Goal: Answer question/provide support: Share knowledge or assist other users

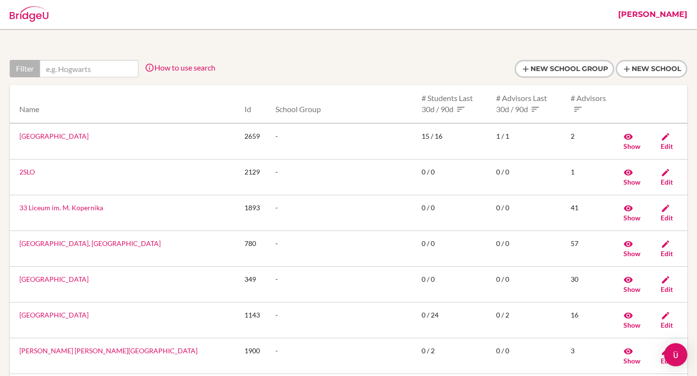
click at [671, 16] on link "[PERSON_NAME]" at bounding box center [652, 14] width 79 height 29
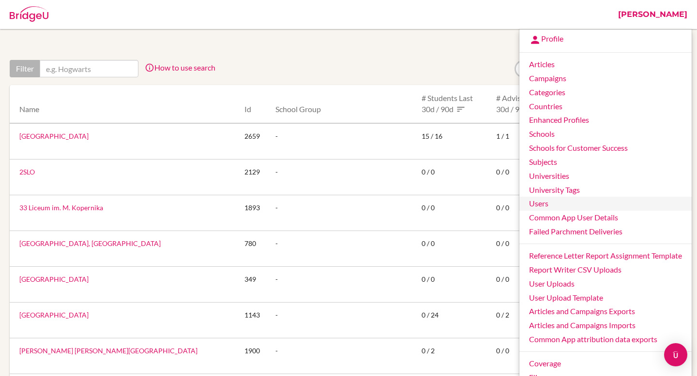
click at [539, 206] on link "Users" at bounding box center [605, 204] width 172 height 14
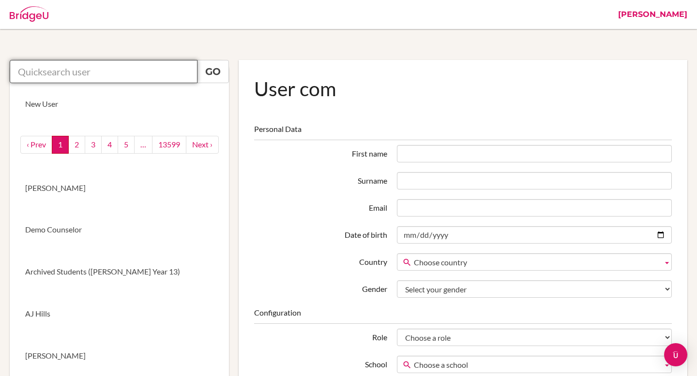
click at [112, 68] on input "text" at bounding box center [104, 71] width 188 height 23
paste input "[EMAIL_ADDRESS][DOMAIN_NAME]"
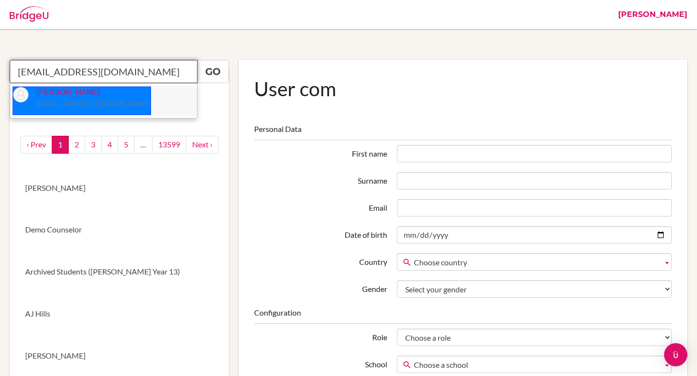
click at [85, 100] on small "[EMAIL_ADDRESS][DOMAIN_NAME]" at bounding box center [93, 104] width 114 height 8
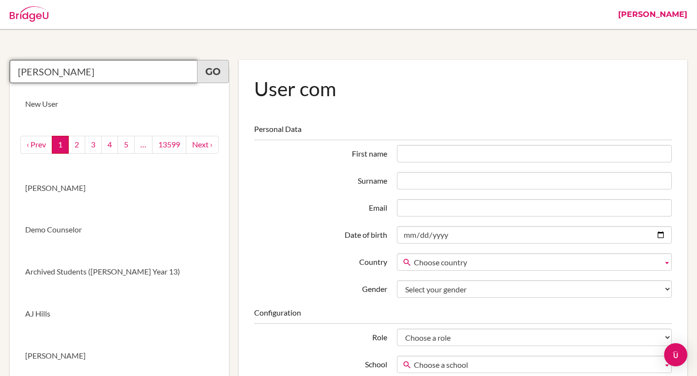
type input "[PERSON_NAME]"
click at [208, 66] on link "Go" at bounding box center [213, 71] width 32 height 23
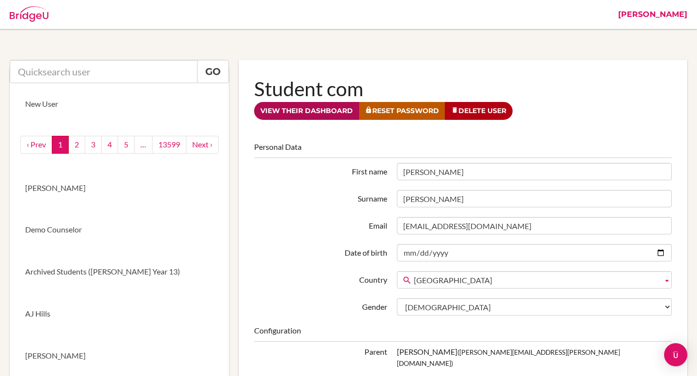
click at [322, 115] on link "View their dashboard" at bounding box center [306, 111] width 105 height 18
